Goal: Transaction & Acquisition: Download file/media

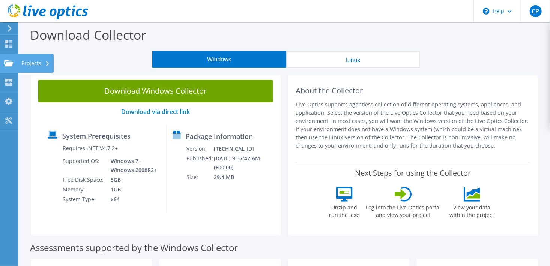
click at [5, 62] on icon at bounding box center [8, 63] width 9 height 7
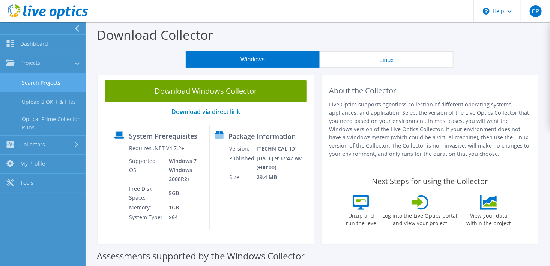
click at [56, 84] on link "Search Projects" at bounding box center [43, 82] width 86 height 19
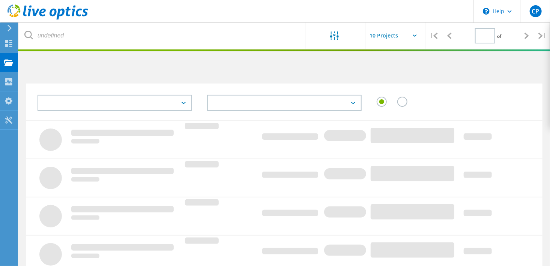
type input "1"
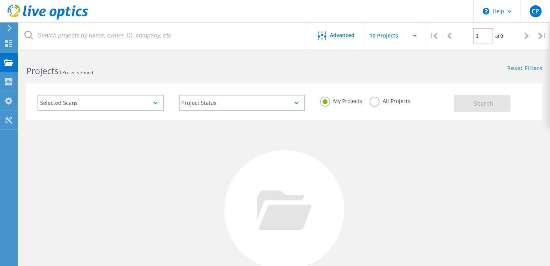
click at [395, 37] on input "text" at bounding box center [403, 36] width 75 height 26
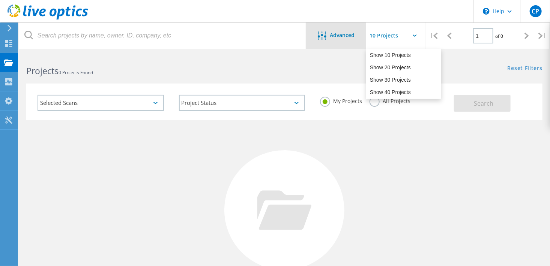
click at [324, 41] on div at bounding box center [324, 36] width 12 height 9
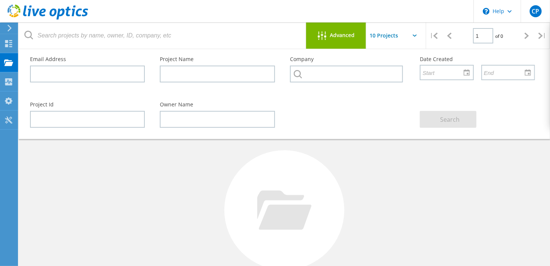
click at [195, 172] on div "No Projects Found Try refining your search." at bounding box center [284, 217] width 516 height 194
drag, startPoint x: 146, startPoint y: 155, endPoint x: 329, endPoint y: 39, distance: 217.2
click at [329, 39] on div at bounding box center [324, 36] width 12 height 9
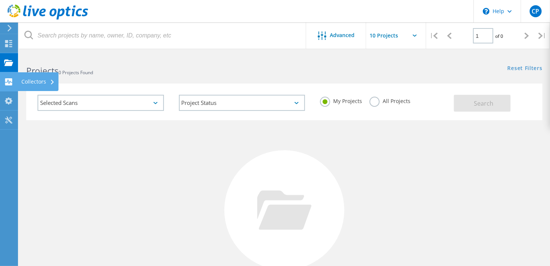
click at [12, 83] on use at bounding box center [8, 81] width 7 height 7
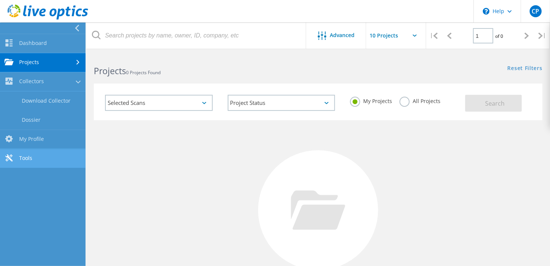
click at [39, 152] on link "Tools" at bounding box center [43, 158] width 86 height 19
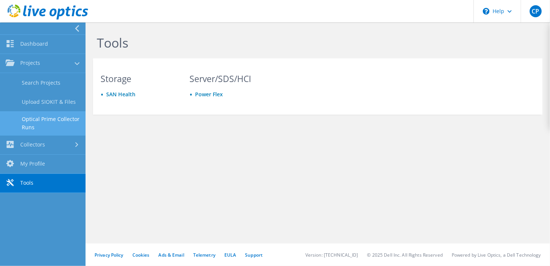
click at [50, 122] on link "Optical Prime Collector Runs" at bounding box center [43, 123] width 86 height 24
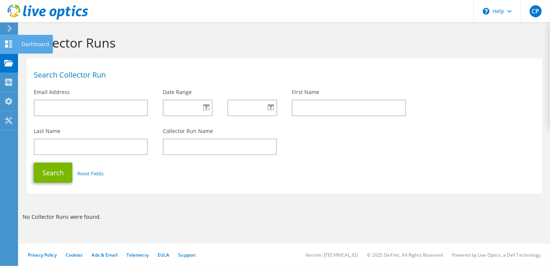
click at [11, 42] on use at bounding box center [8, 44] width 7 height 7
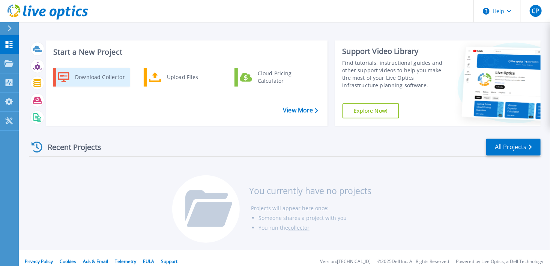
click at [96, 72] on div "Download Collector" at bounding box center [99, 77] width 57 height 15
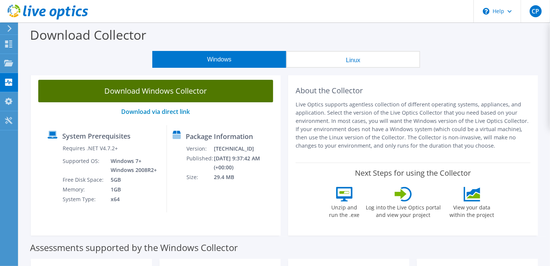
click at [183, 89] on link "Download Windows Collector" at bounding box center [155, 91] width 235 height 23
